Goal: Transaction & Acquisition: Purchase product/service

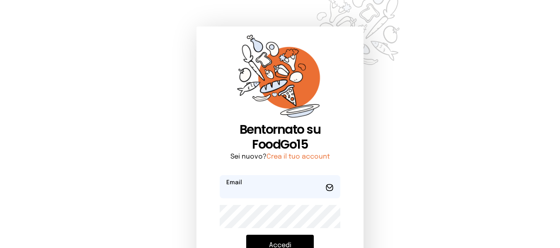
type input "**********"
click at [294, 246] on button "Accedi" at bounding box center [280, 246] width 68 height 22
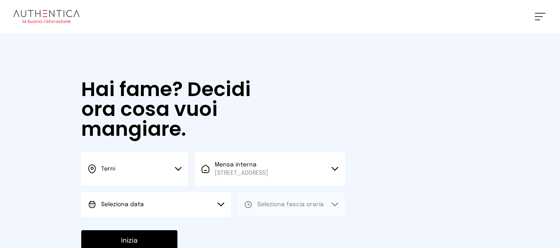
drag, startPoint x: 179, startPoint y: 197, endPoint x: 179, endPoint y: 220, distance: 22.4
click at [179, 198] on button "Seleziona data" at bounding box center [156, 204] width 150 height 25
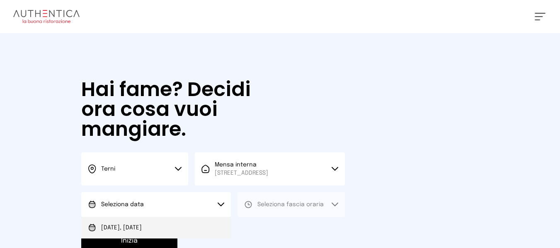
click at [179, 220] on li "[DATE], [DATE]" at bounding box center [156, 228] width 150 height 22
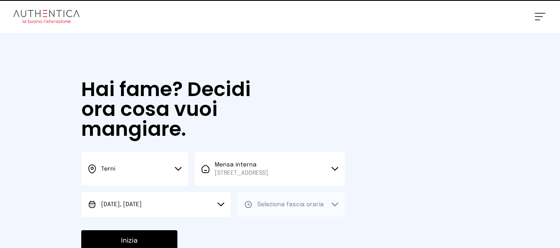
click at [281, 200] on button "Seleziona fascia oraria" at bounding box center [290, 204] width 107 height 25
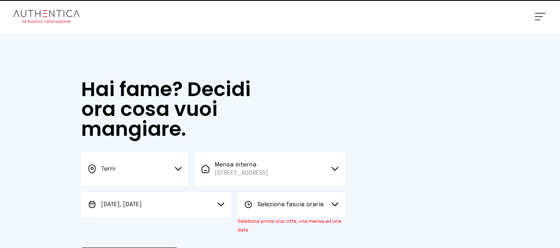
click at [273, 220] on small "Seleziona prima una città, una mensa ed una data" at bounding box center [289, 226] width 104 height 14
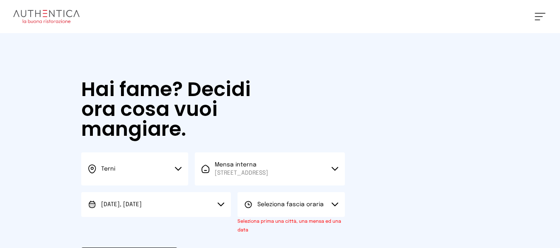
click at [292, 198] on button "Seleziona fascia oraria" at bounding box center [290, 204] width 107 height 25
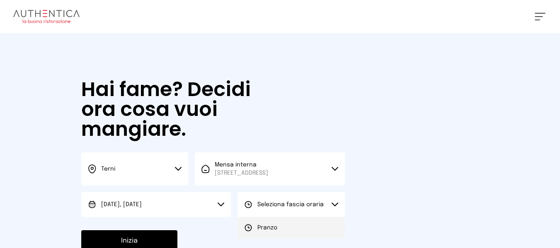
click at [270, 232] on span "Pranzo" at bounding box center [267, 228] width 20 height 8
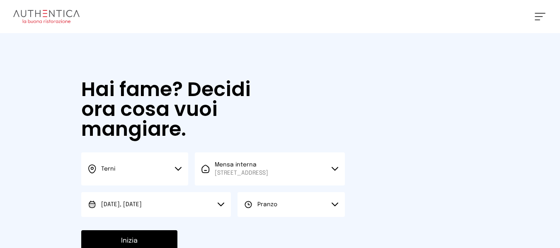
click at [119, 245] on button "Inizia" at bounding box center [129, 241] width 96 height 22
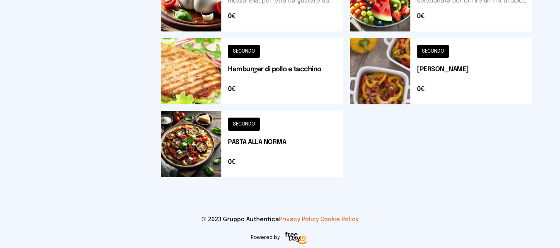
scroll to position [405, 0]
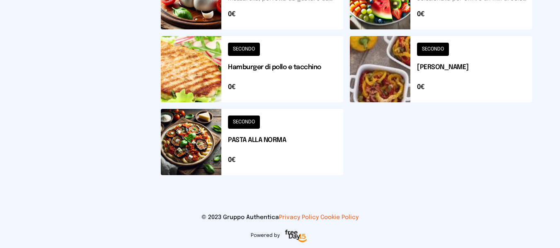
click at [328, 138] on button at bounding box center [252, 142] width 182 height 66
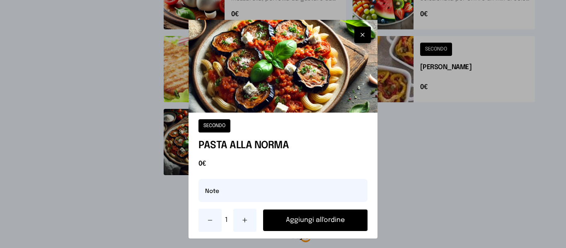
click at [361, 35] on icon "button" at bounding box center [362, 34] width 3 height 3
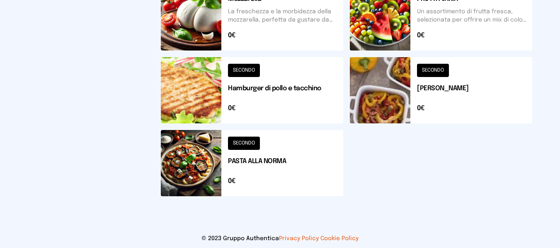
scroll to position [363, 0]
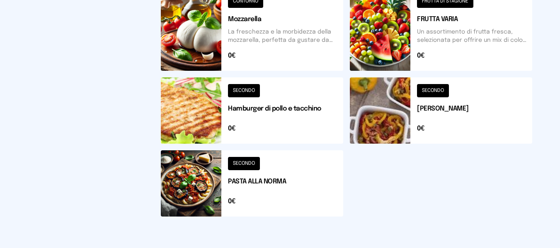
click at [333, 126] on button at bounding box center [252, 110] width 182 height 66
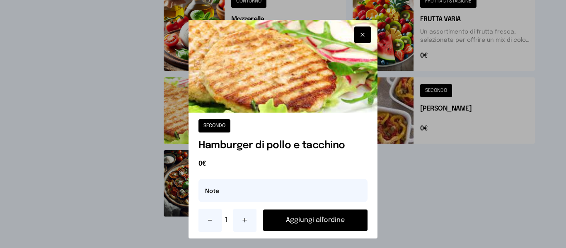
click at [338, 217] on button "Aggiungi all'ordine" at bounding box center [315, 221] width 104 height 22
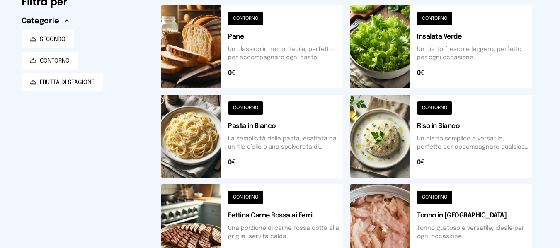
scroll to position [32, 0]
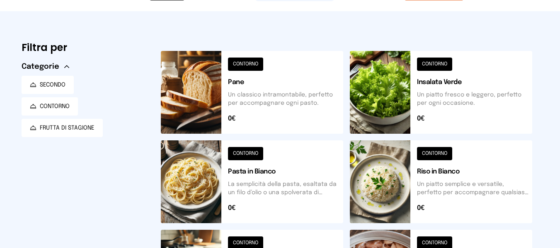
click at [304, 183] on button at bounding box center [252, 181] width 182 height 83
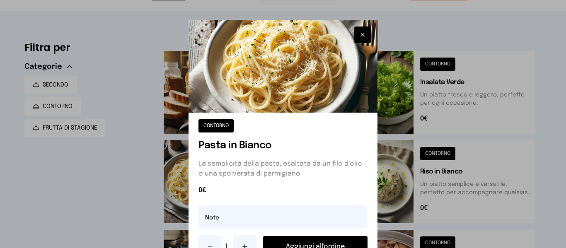
click at [361, 34] on icon "button" at bounding box center [362, 34] width 3 height 3
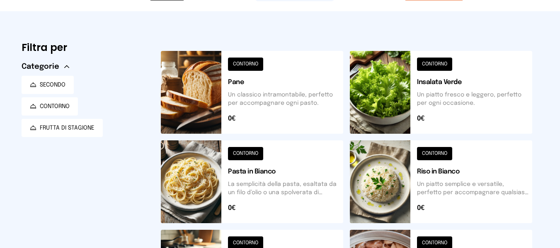
click at [455, 161] on button at bounding box center [441, 181] width 182 height 83
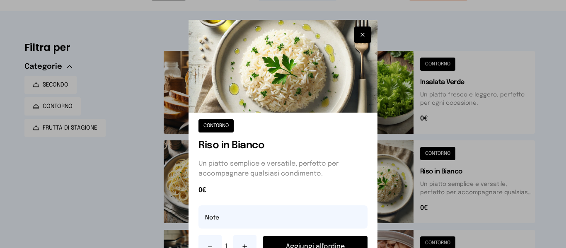
click at [349, 232] on div "CONTORNO Riso in Bianco Un piatto semplice e versatile, perfetto per accompagna…" at bounding box center [282, 189] width 188 height 152
click at [345, 237] on button "Aggiungi all'ordine" at bounding box center [315, 247] width 104 height 22
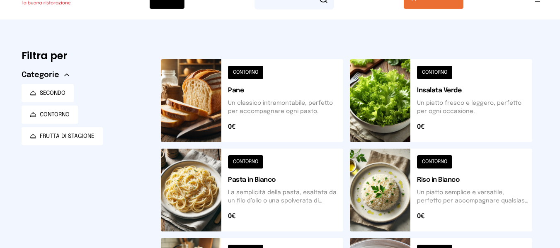
scroll to position [0, 0]
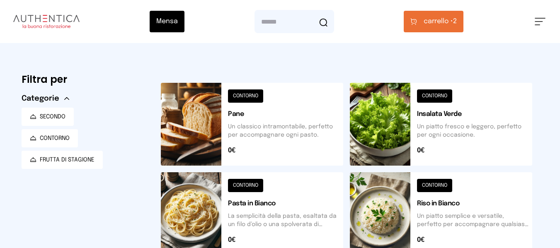
click at [437, 20] on span "carrello •" at bounding box center [437, 22] width 29 height 10
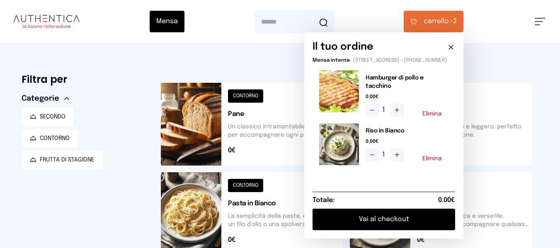
click at [406, 209] on button "Vai al checkout" at bounding box center [383, 220] width 143 height 22
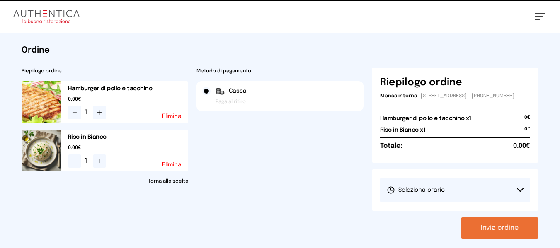
click at [445, 202] on button "Seleziona orario" at bounding box center [455, 190] width 150 height 25
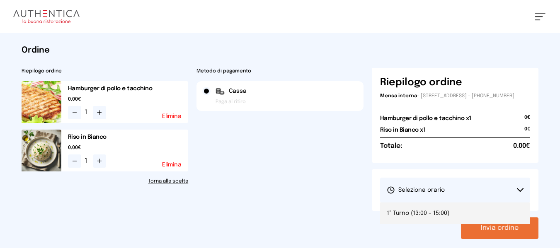
click at [450, 216] on li "1° Turno (13:00 - 15:00)" at bounding box center [455, 214] width 150 height 22
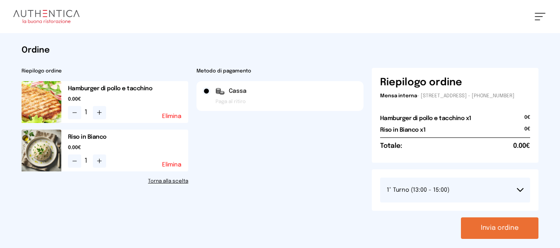
click at [498, 232] on button "Invia ordine" at bounding box center [499, 228] width 77 height 22
